Goal: Information Seeking & Learning: Learn about a topic

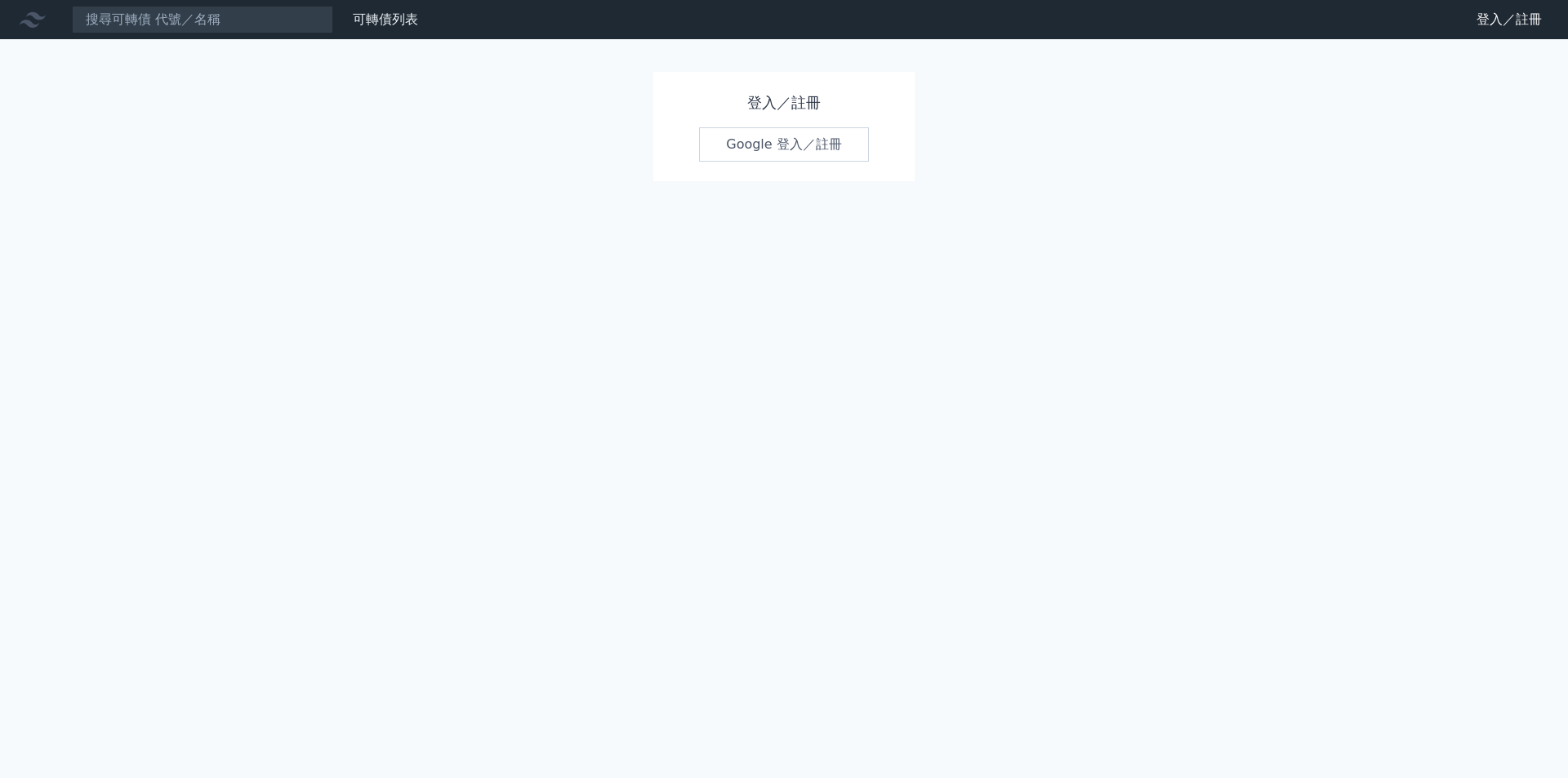
click at [769, 151] on link "Google 登入／註冊" at bounding box center [784, 145] width 170 height 35
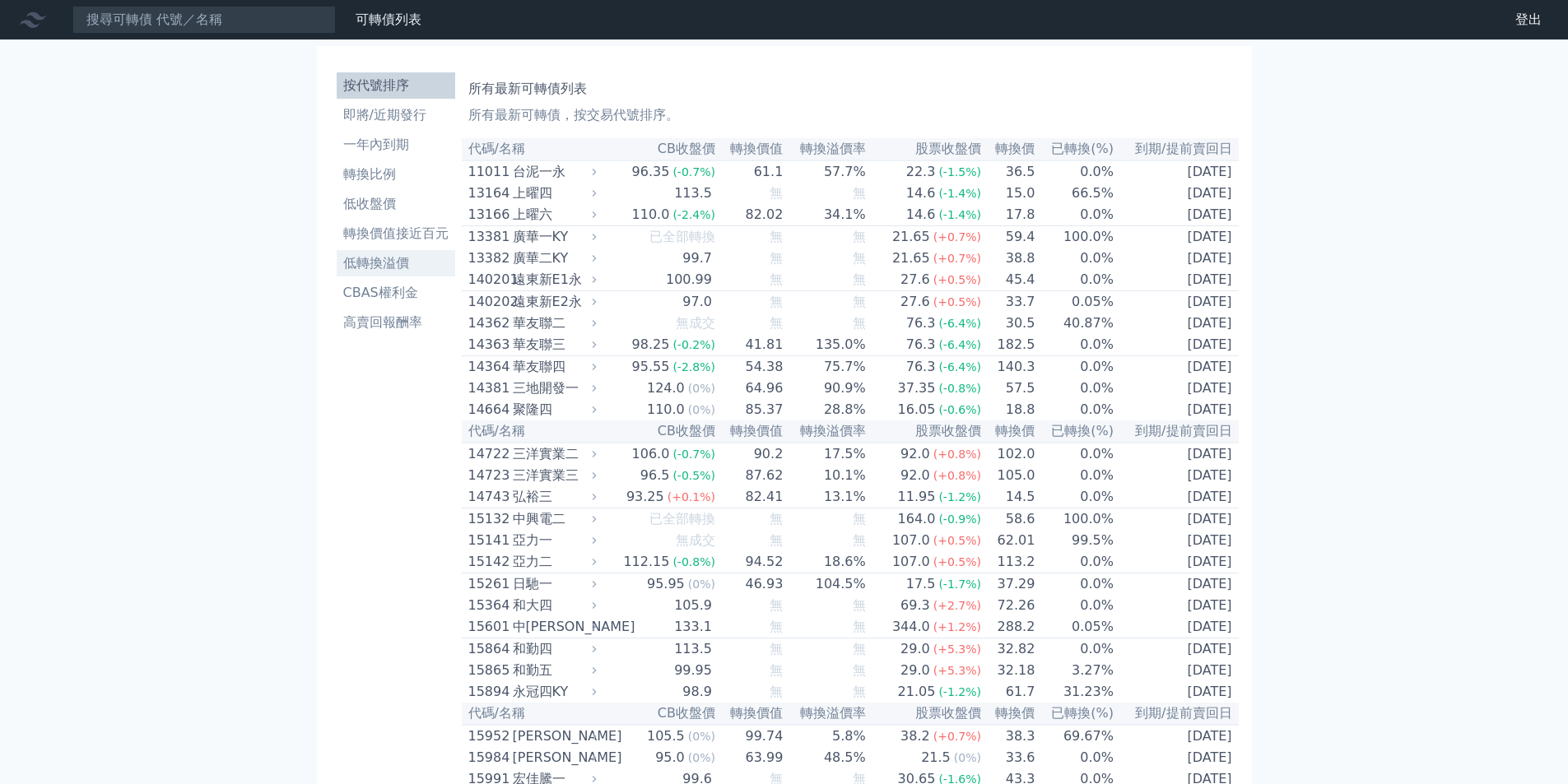
click at [386, 257] on li "低轉換溢價" at bounding box center [396, 263] width 119 height 19
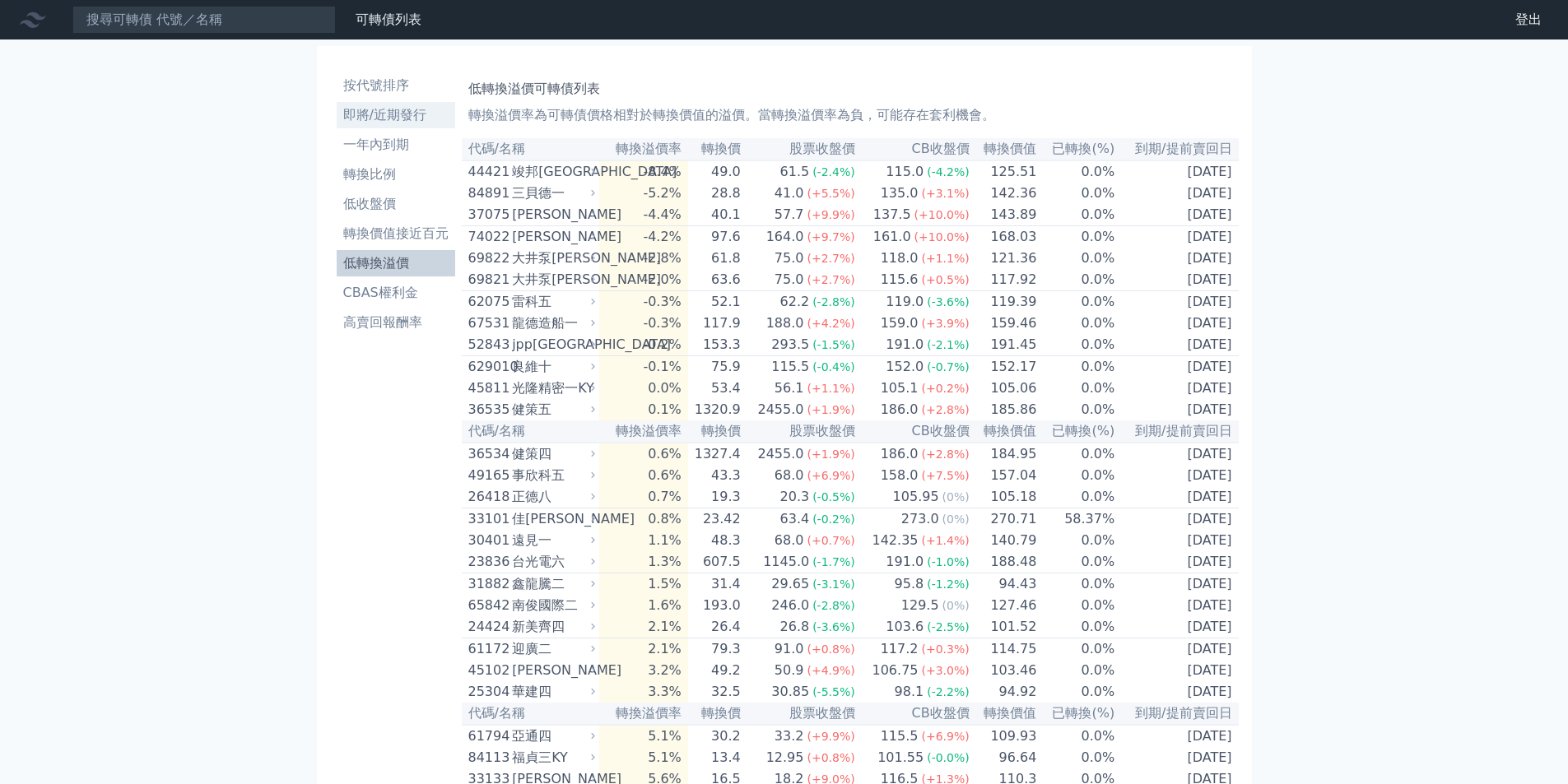
click at [380, 119] on li "即將/近期發行" at bounding box center [396, 115] width 119 height 19
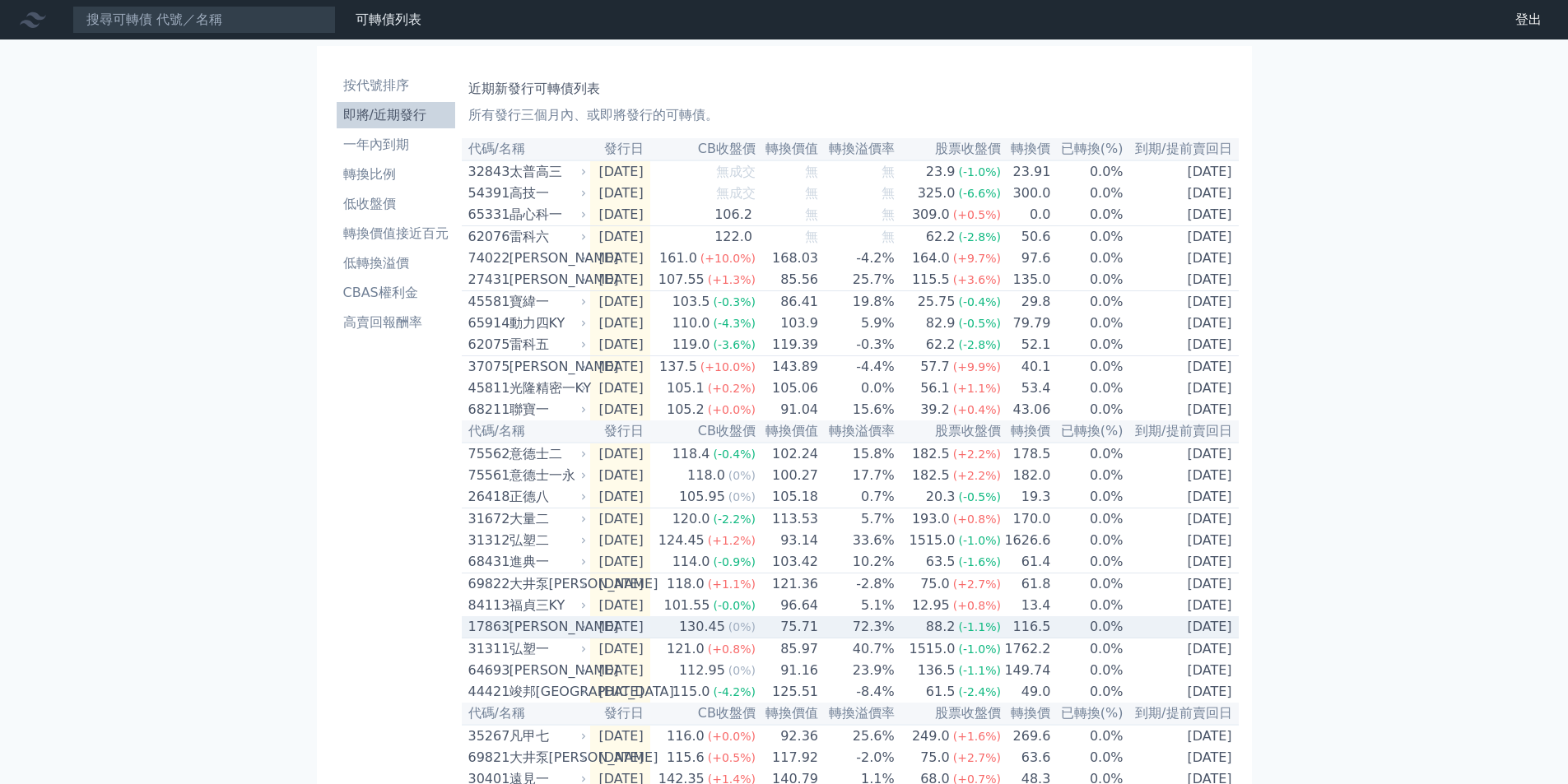
click at [503, 636] on div "17863" at bounding box center [487, 627] width 37 height 19
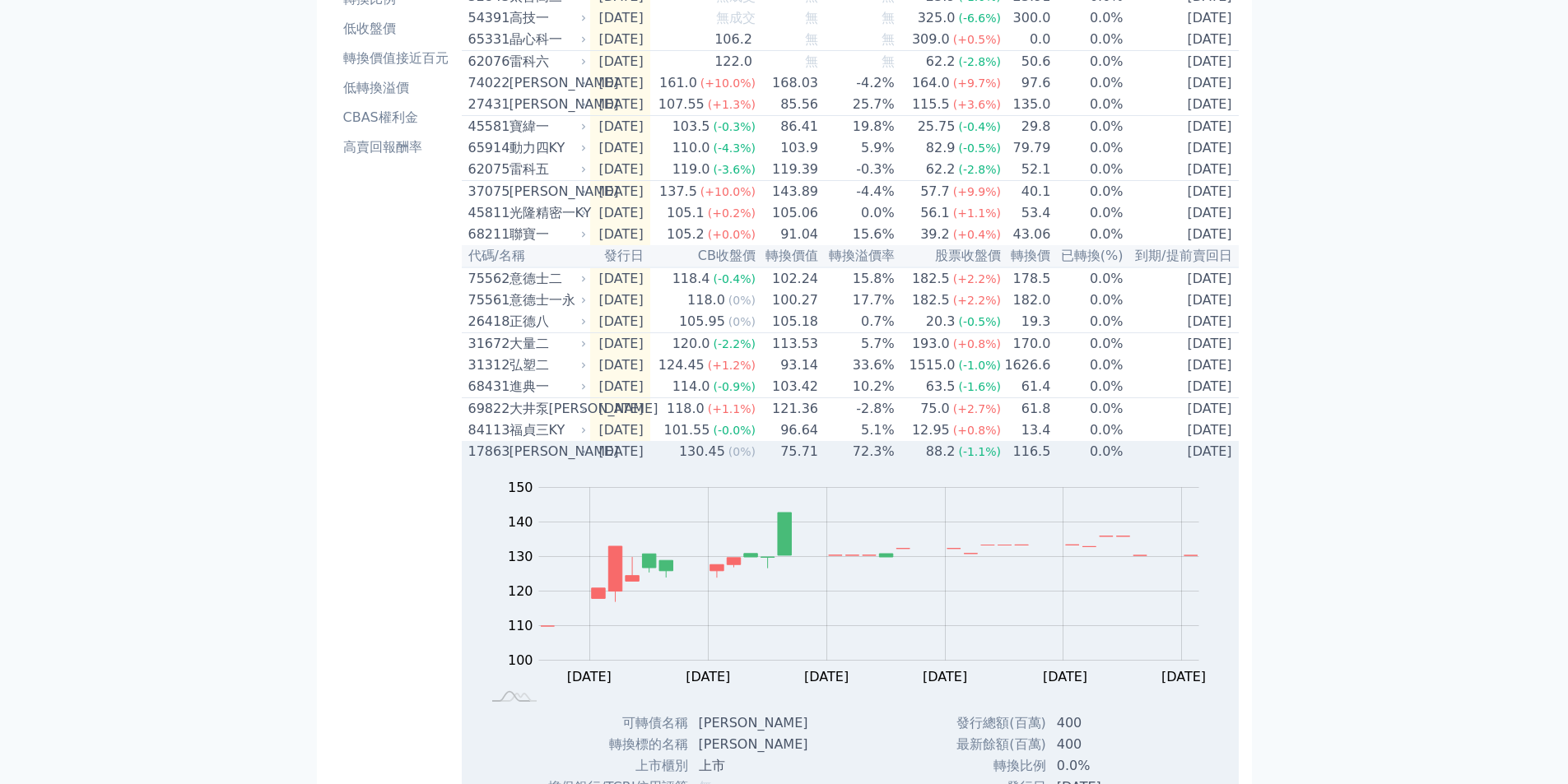
scroll to position [83, 0]
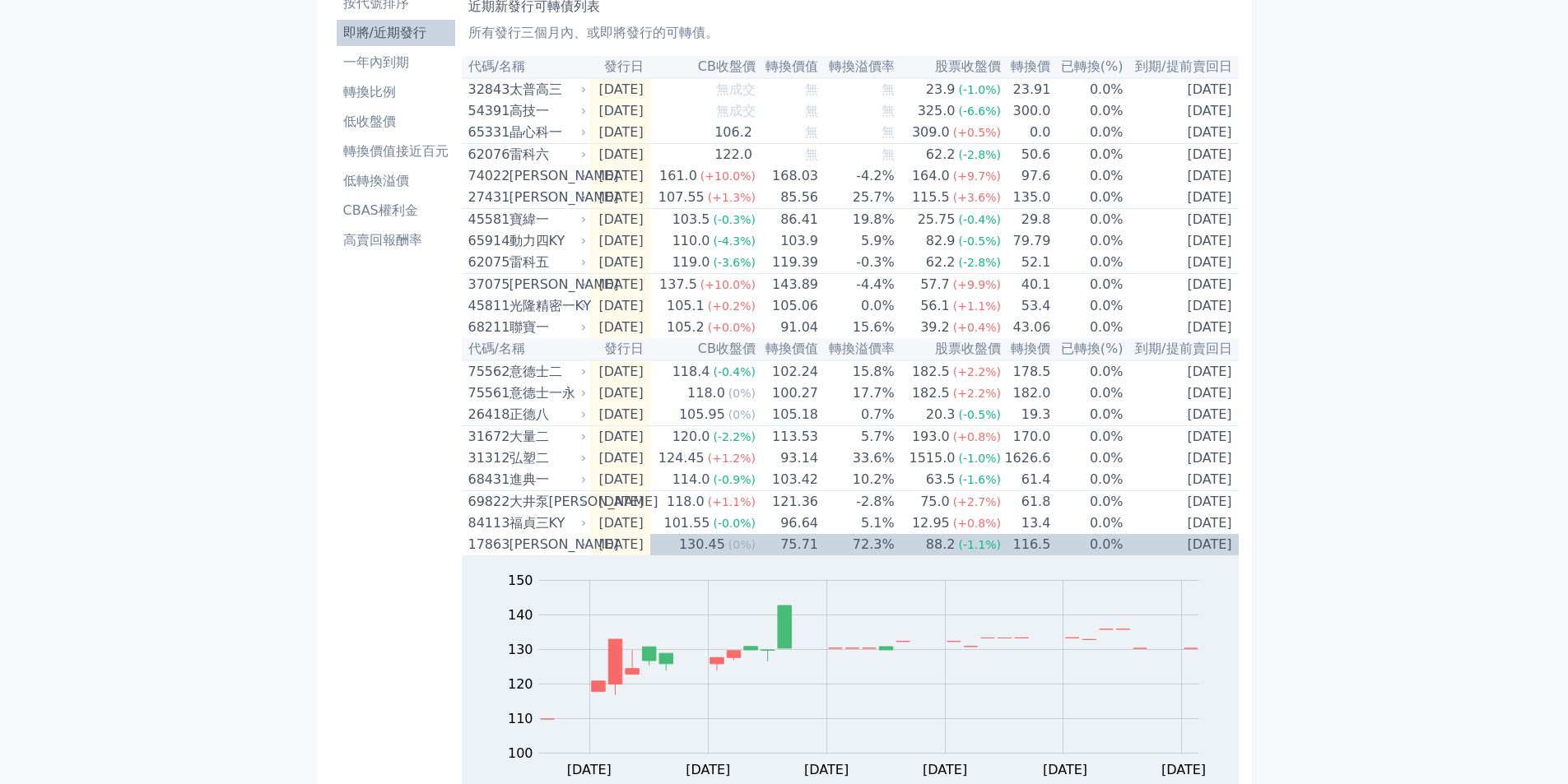
click at [350, 490] on div "按代號排序 即將/近期發行 一年內到期 轉換比例 低收盤價 轉換價值接近百元 低轉換溢價 CBAS權利金 高賣回報酬率" at bounding box center [396, 786] width 131 height 1606
click at [194, 494] on div "可轉債列表 財務數據 可轉債列表 財務數據 登出 登出 按代號排序 即將/近期發行 一年內到期 轉換比例 低收盤價 轉換價值接近百元 低轉換溢價" at bounding box center [784, 767] width 1568 height 1698
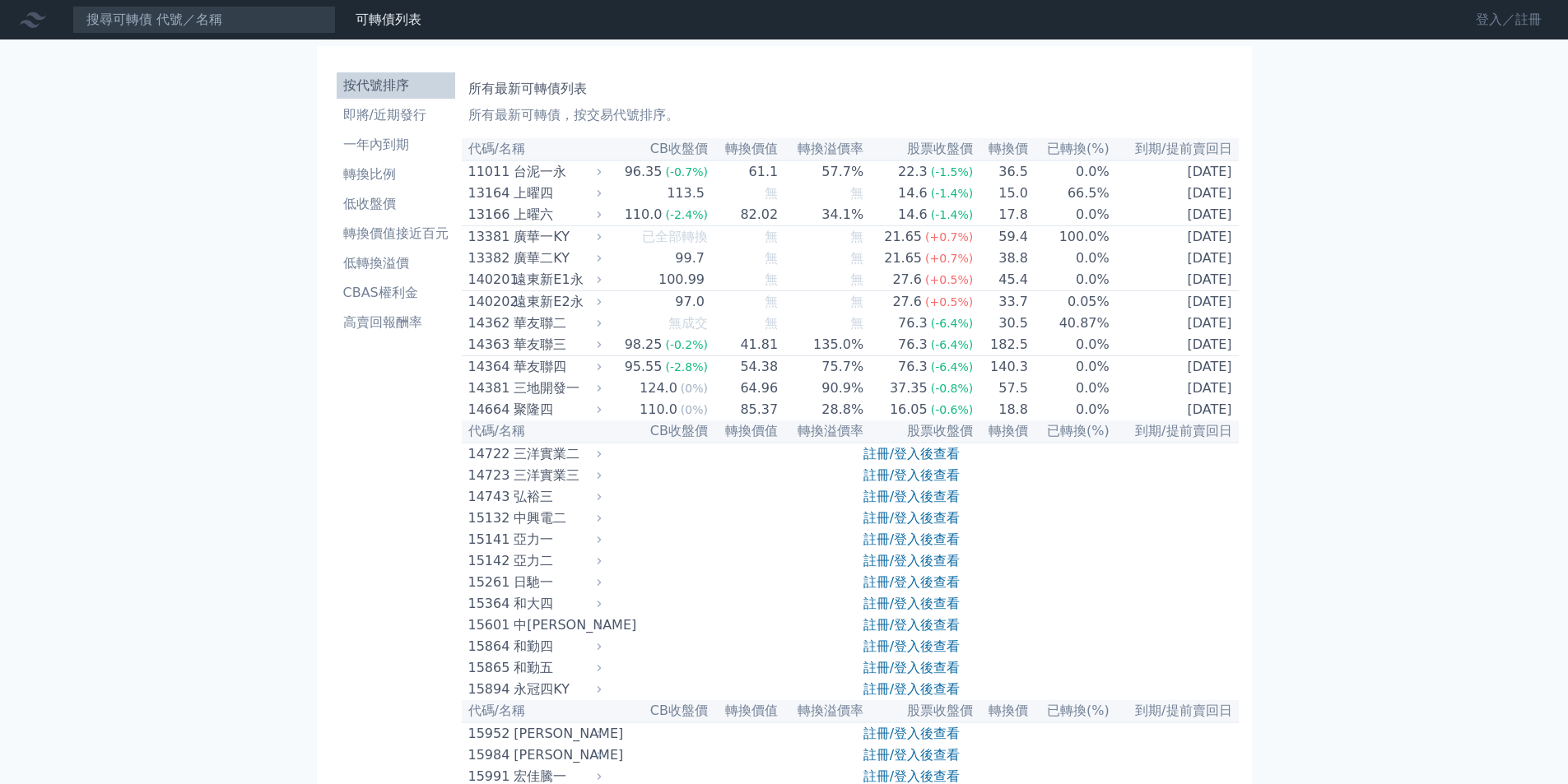
click at [1488, 24] on link "登入／註冊" at bounding box center [1509, 19] width 92 height 26
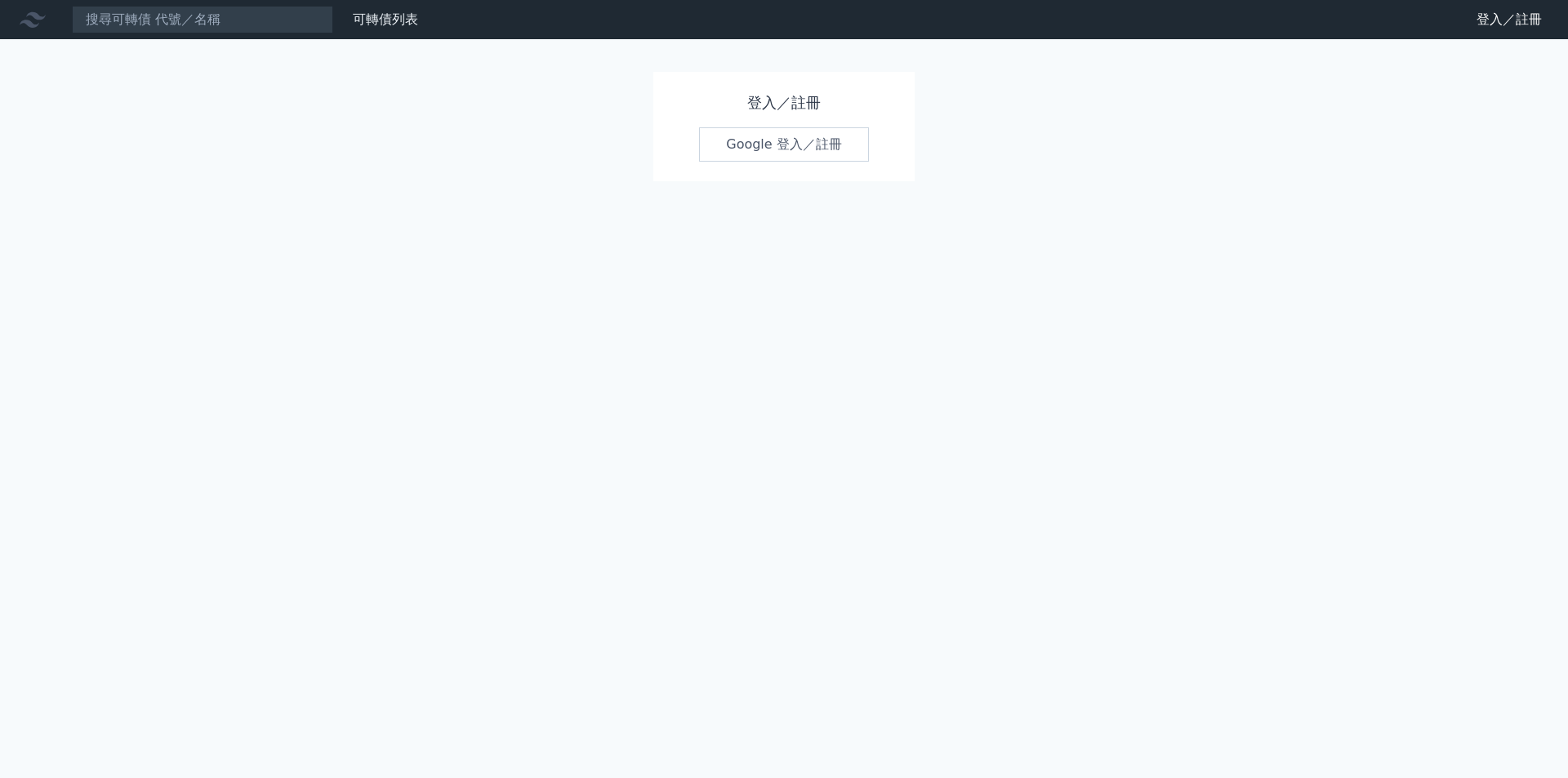
click at [760, 151] on link "Google 登入／註冊" at bounding box center [784, 145] width 170 height 35
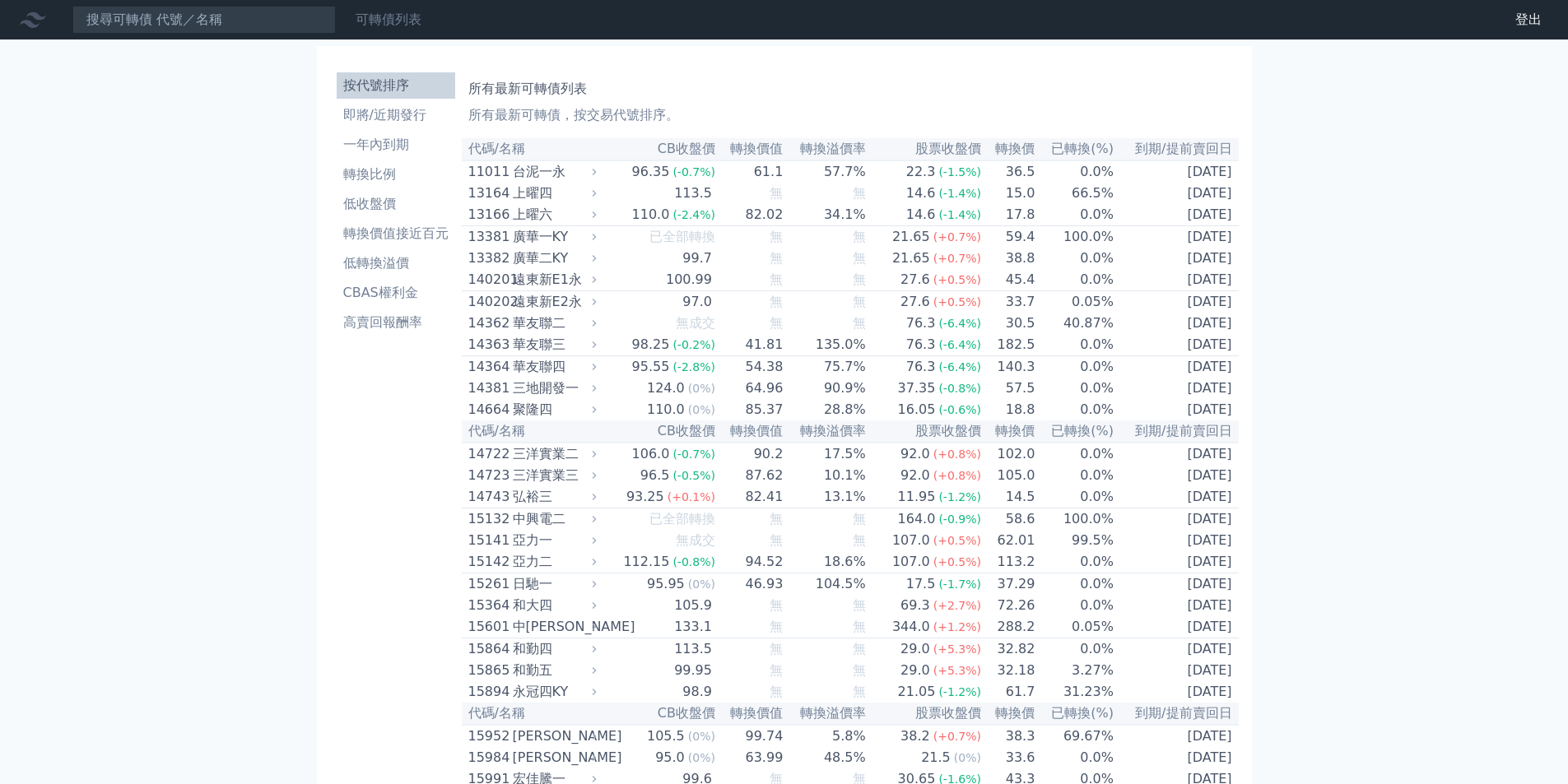
click at [392, 22] on link "可轉債列表" at bounding box center [389, 19] width 66 height 16
click at [0, 0] on link "財務數據" at bounding box center [0, 0] width 0 height 0
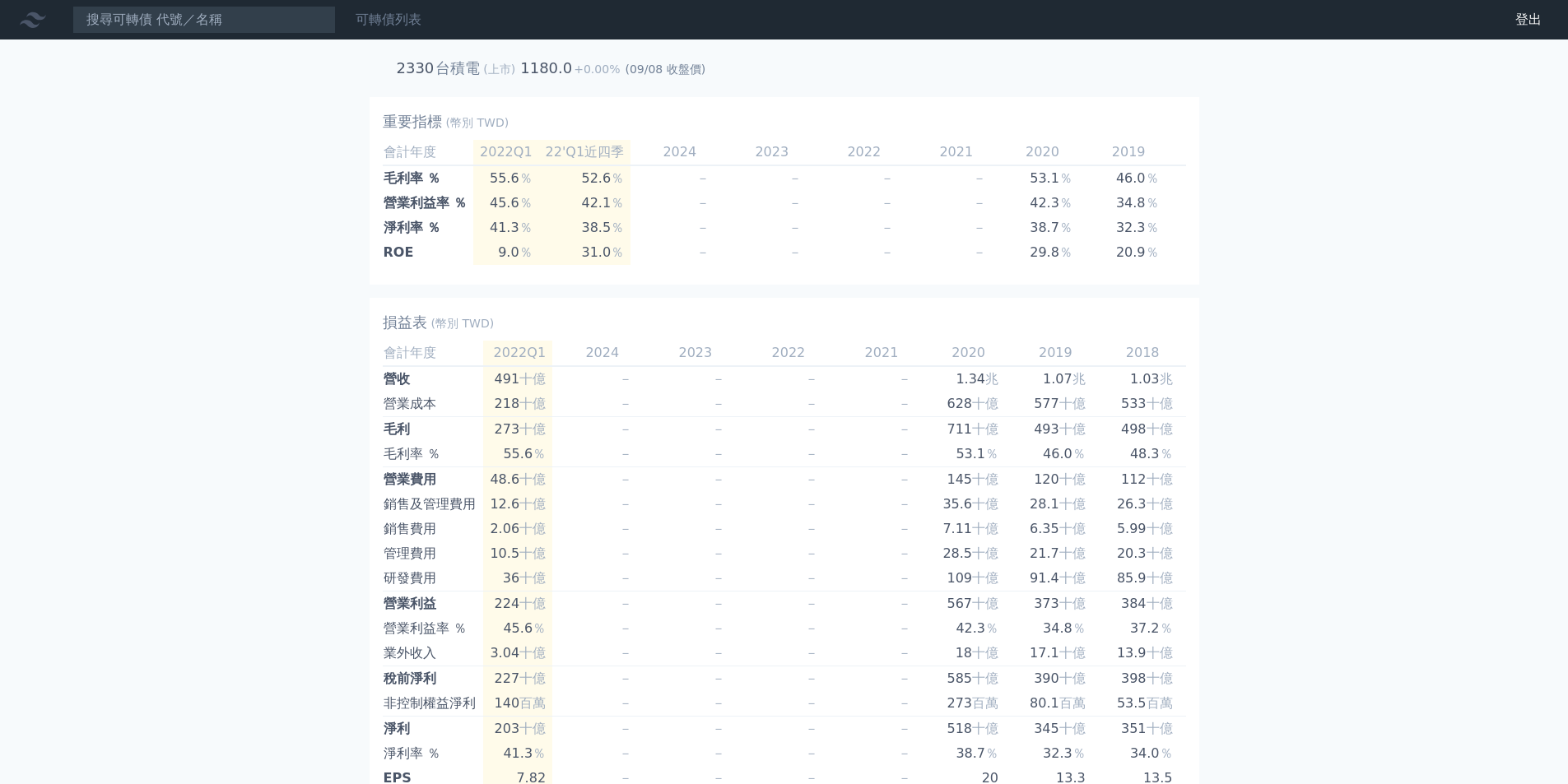
click at [395, 25] on link "可轉債列表" at bounding box center [389, 19] width 66 height 16
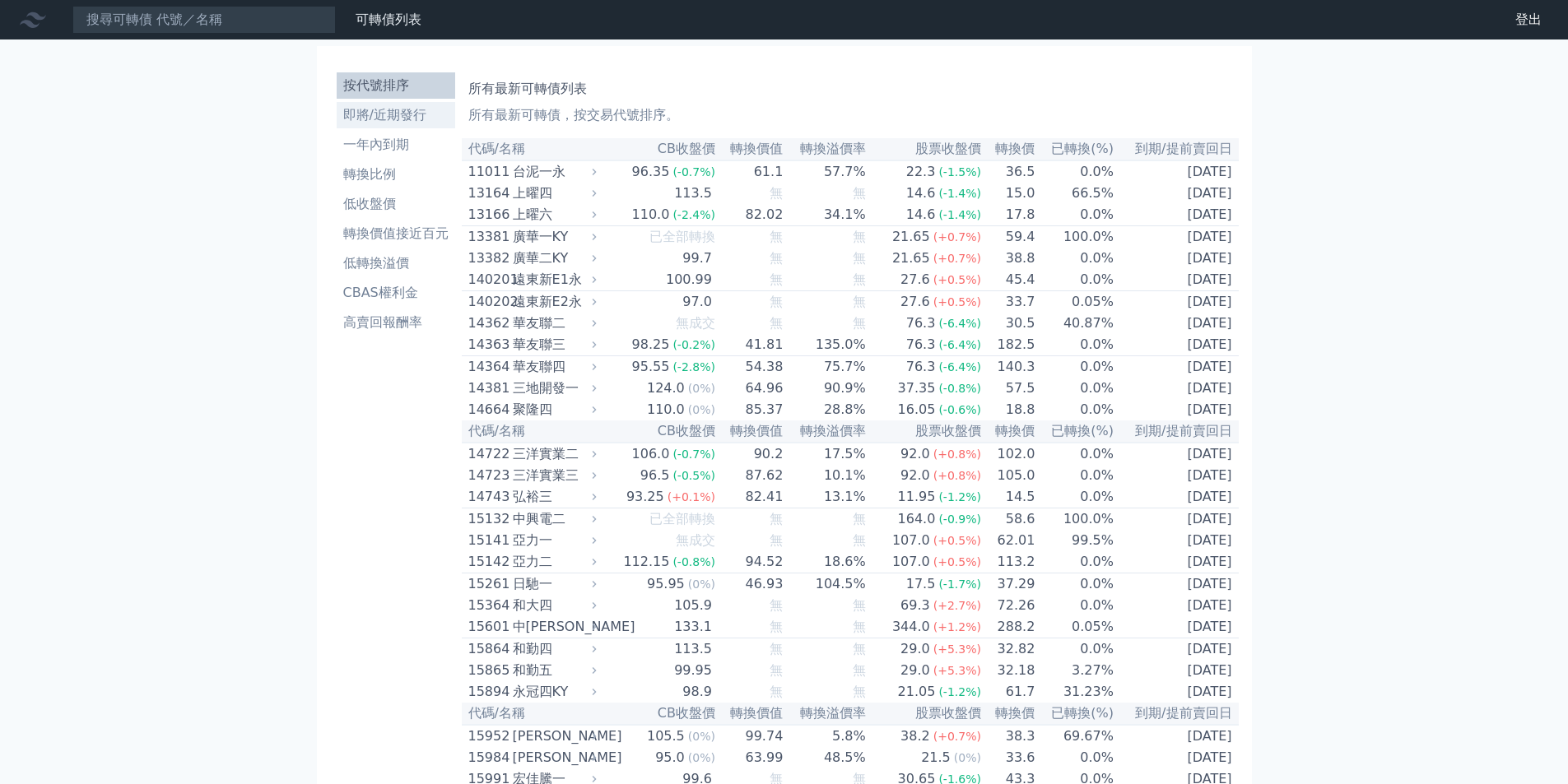
click at [377, 116] on li "即將/近期發行" at bounding box center [396, 115] width 119 height 19
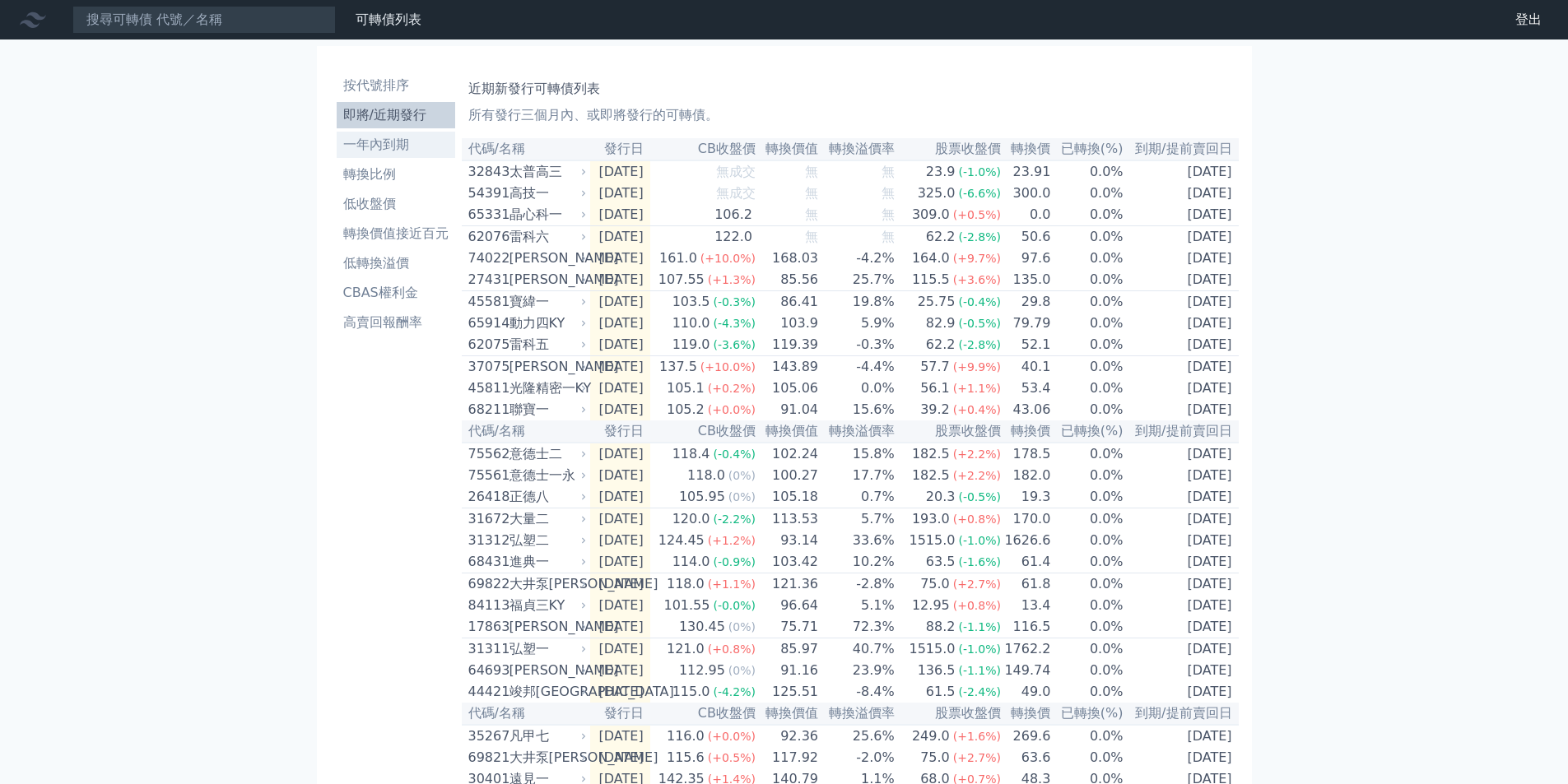
click at [375, 149] on li "一年內到期" at bounding box center [396, 145] width 119 height 19
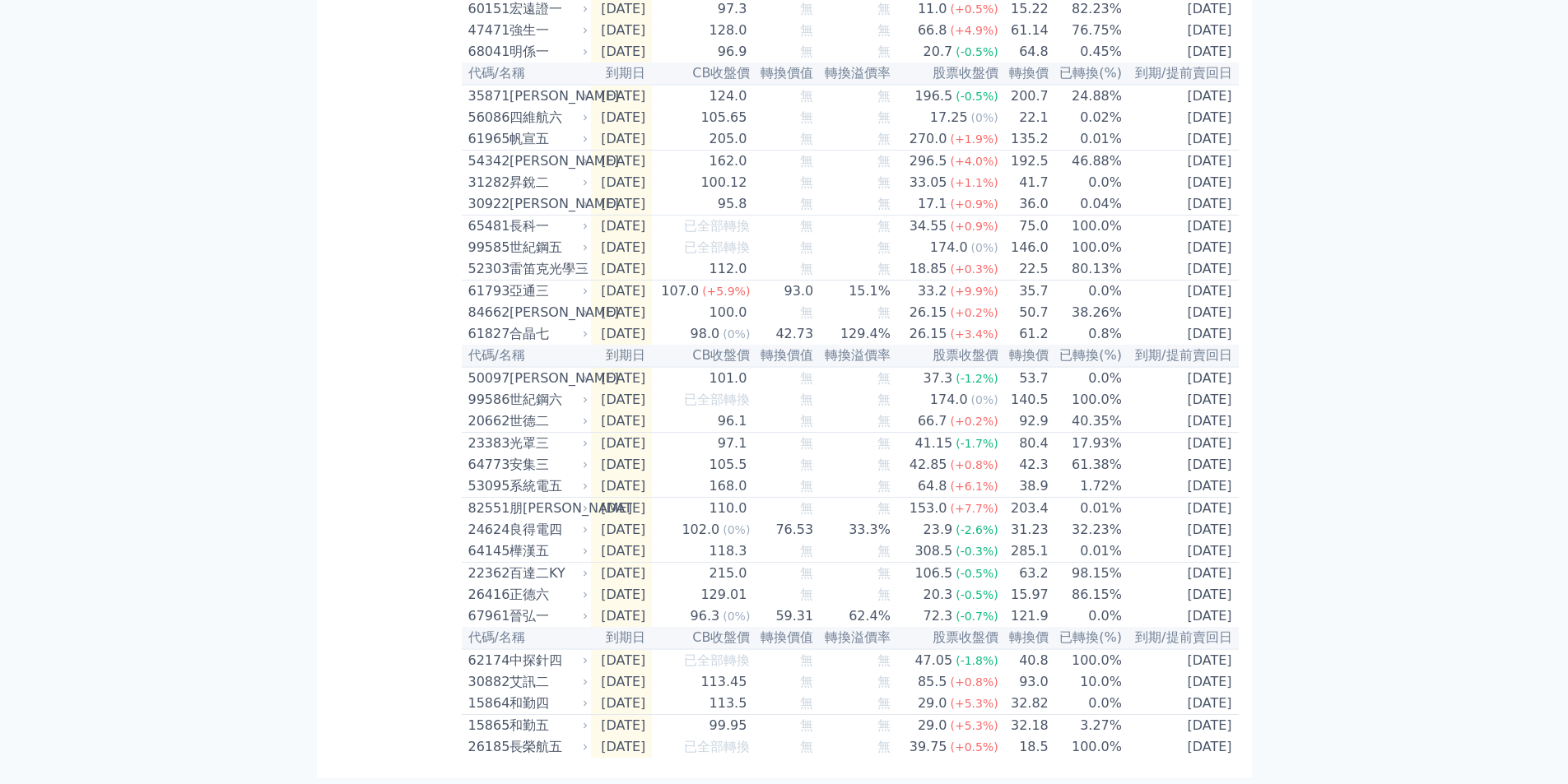
scroll to position [2253, 0]
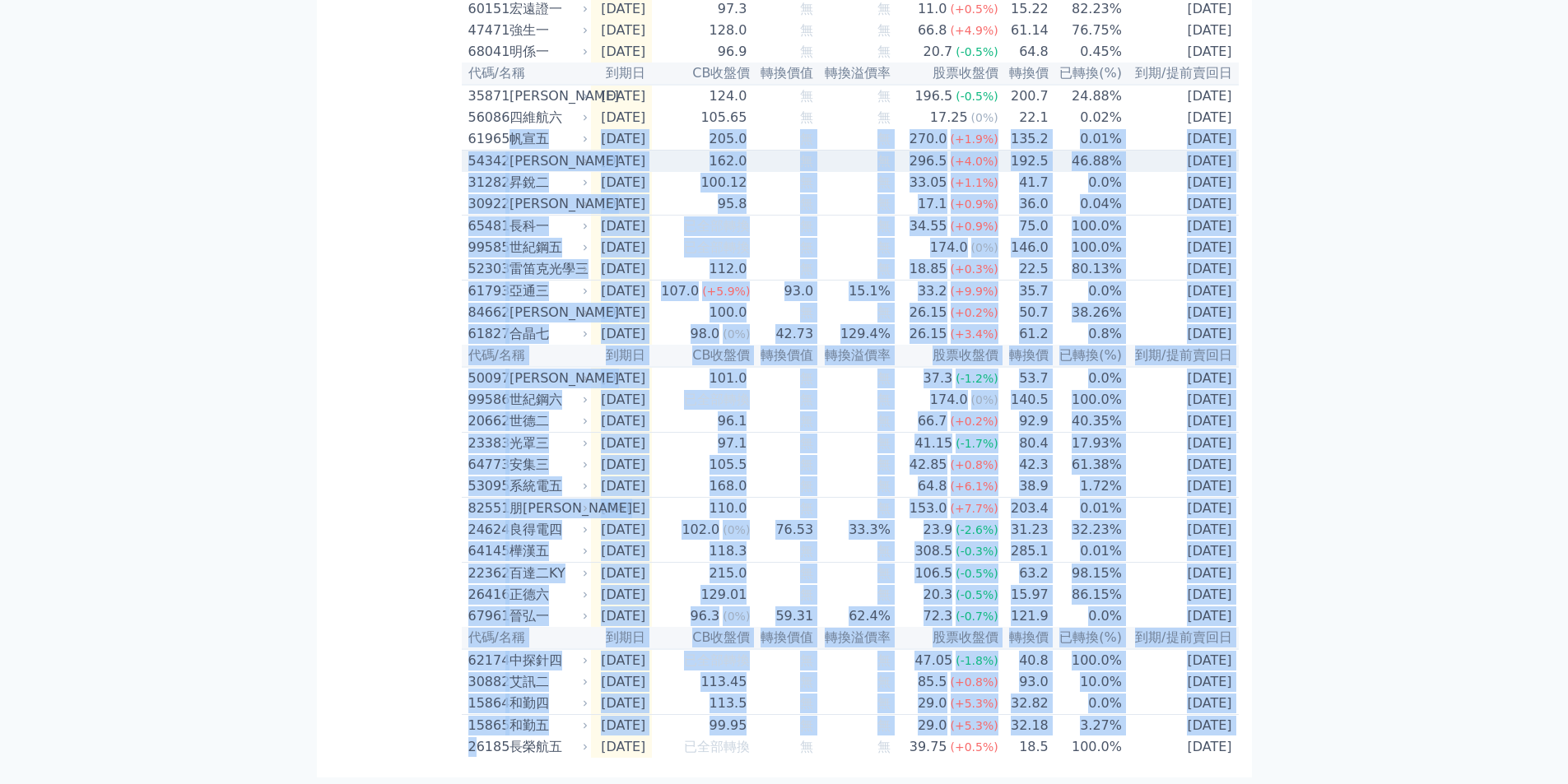
drag, startPoint x: 473, startPoint y: 752, endPoint x: 513, endPoint y: 82, distance: 671.2
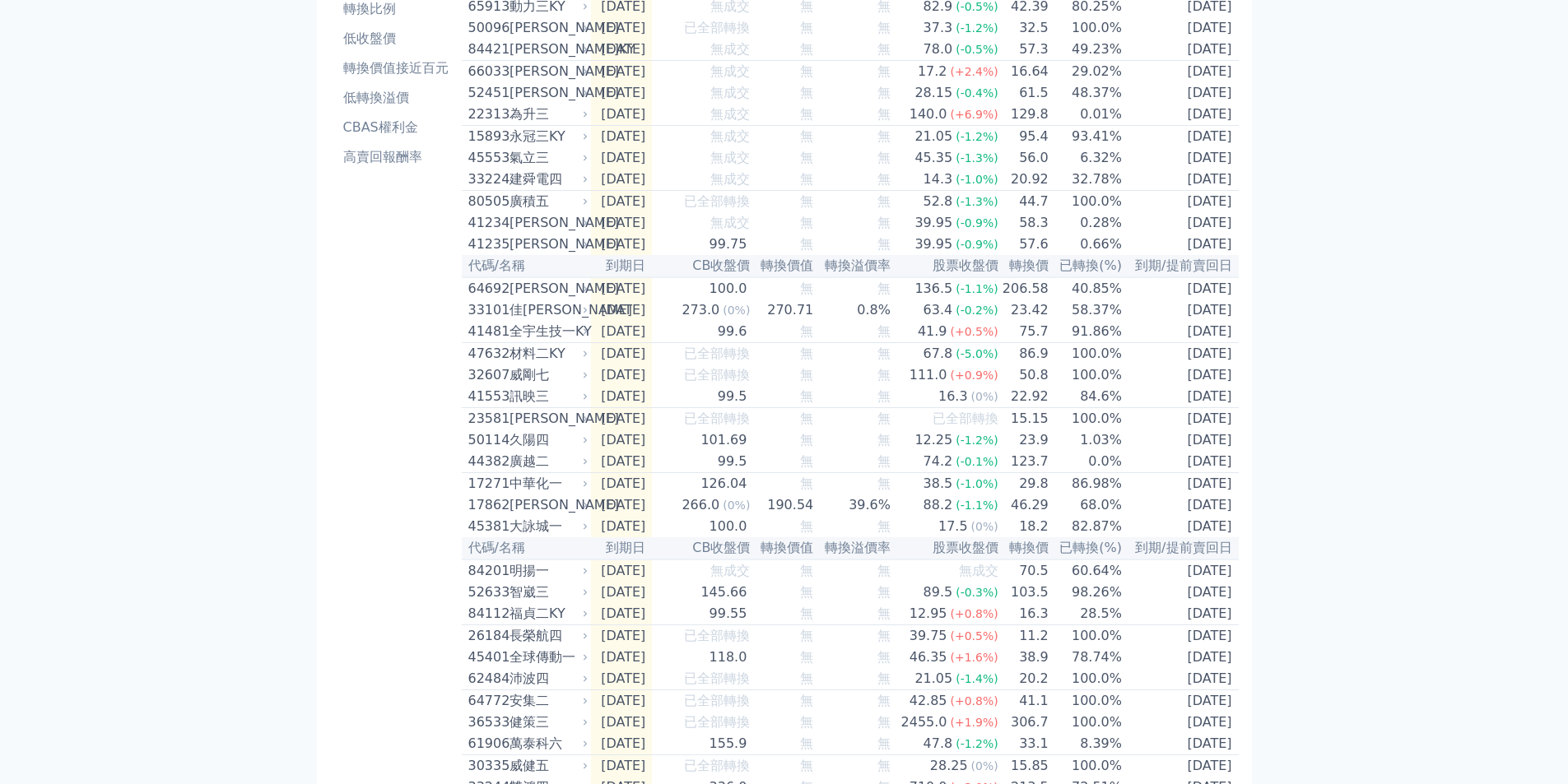
scroll to position [0, 0]
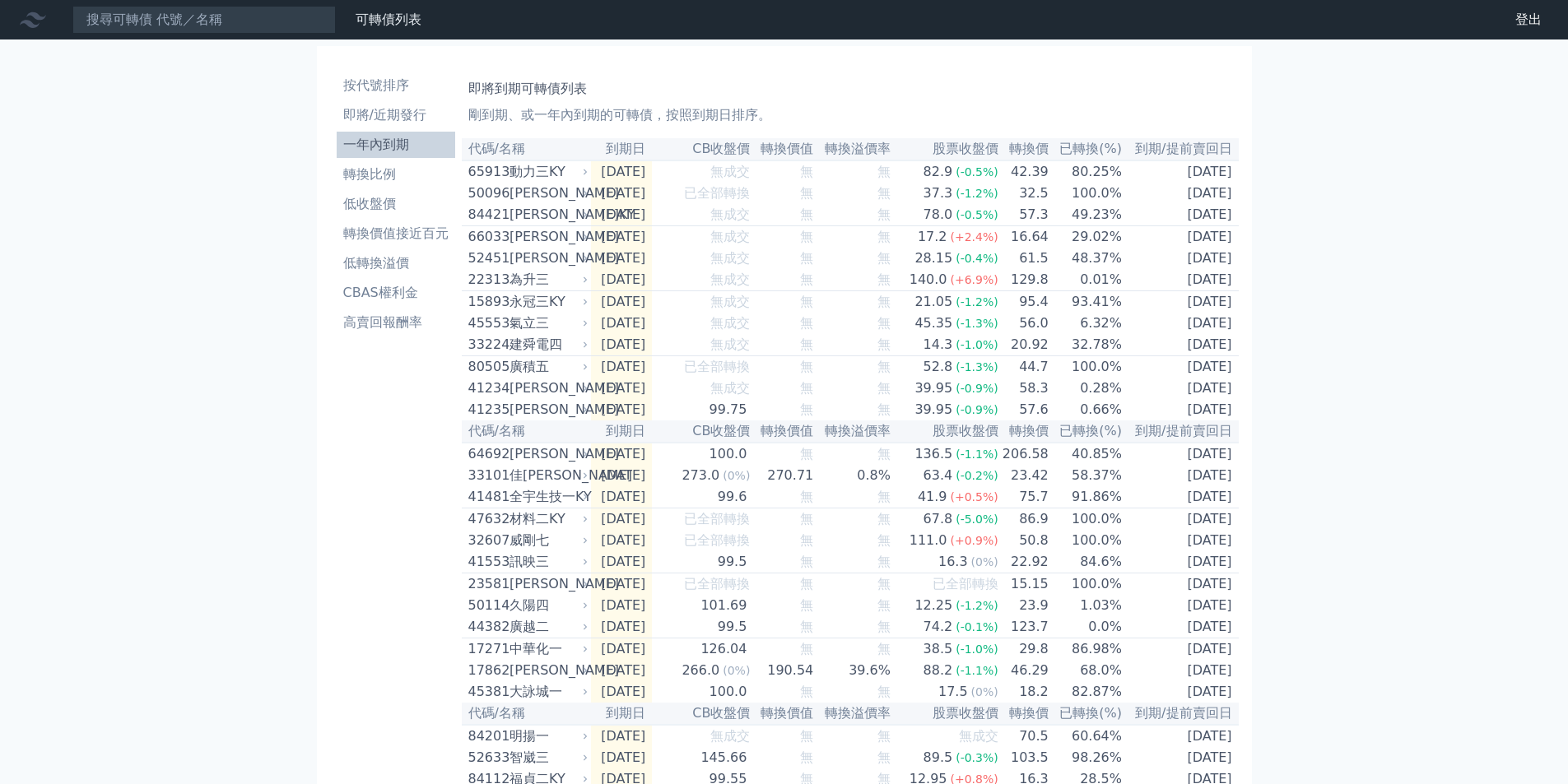
drag, startPoint x: 1235, startPoint y: 748, endPoint x: 465, endPoint y: 148, distance: 976.2
copy table "代碼/名稱 到期日 CB收盤價 轉換價值 轉換溢價率 股票收盤價 轉換價 已轉換(%) 到期/提前賣回日 65913 動力三KY 2025-08-12 無成交…"
